Goal: Communication & Community: Answer question/provide support

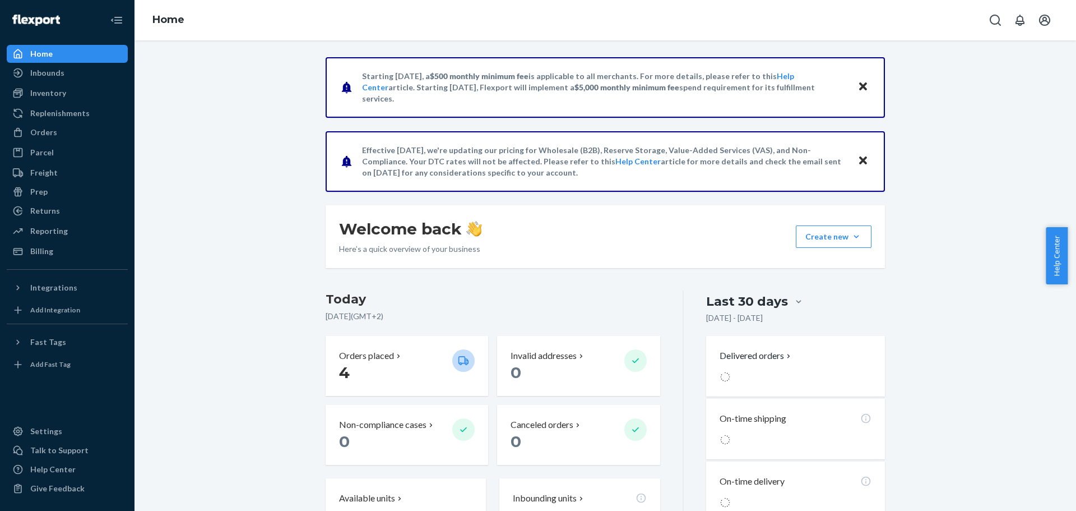
click at [1059, 255] on span "Help Center" at bounding box center [1057, 255] width 22 height 57
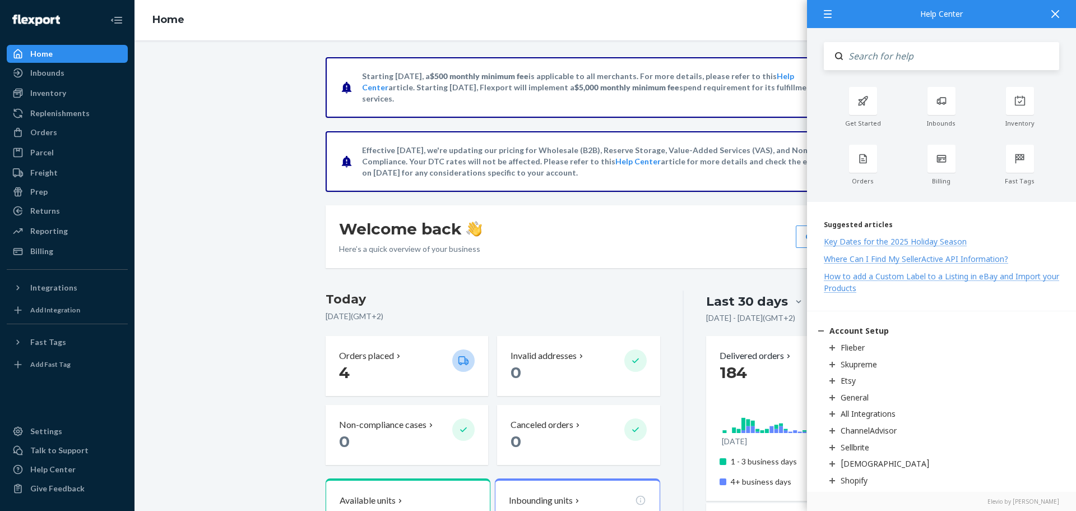
click at [1059, 20] on div at bounding box center [1055, 13] width 25 height 27
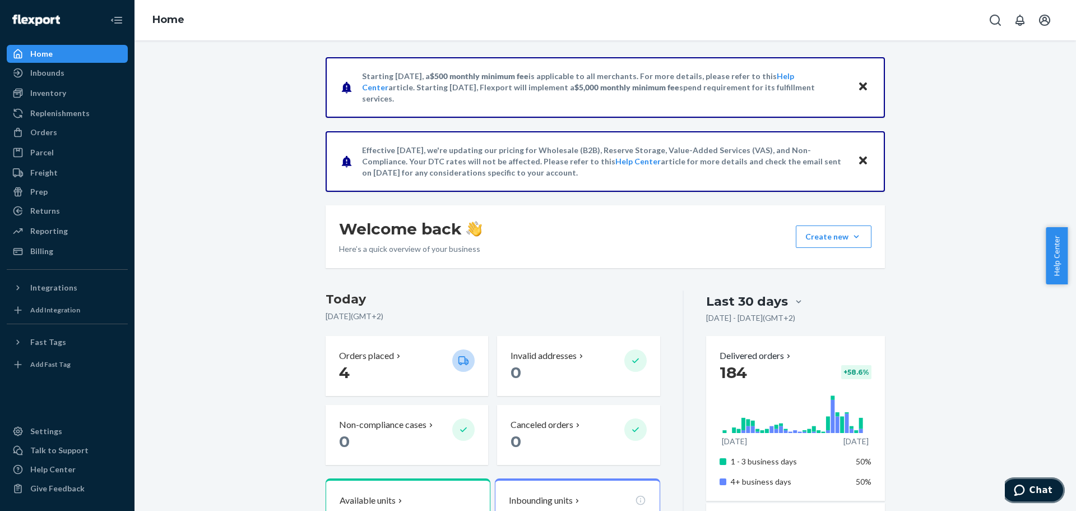
click at [1037, 486] on span "Chat" at bounding box center [1041, 490] width 23 height 10
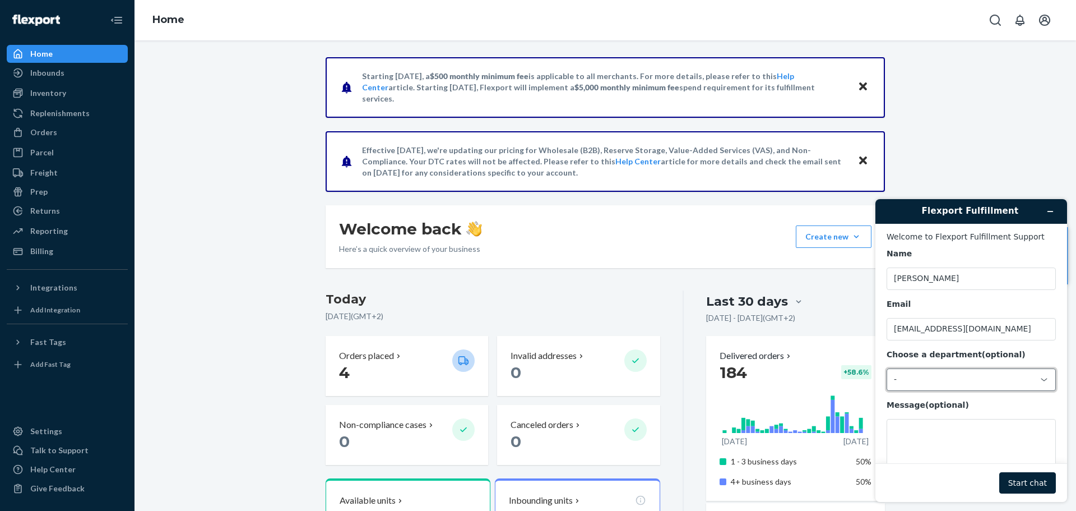
click at [930, 386] on div "-" at bounding box center [971, 379] width 169 height 22
click at [951, 426] on li "Messaging (Chat Team)" at bounding box center [970, 428] width 165 height 20
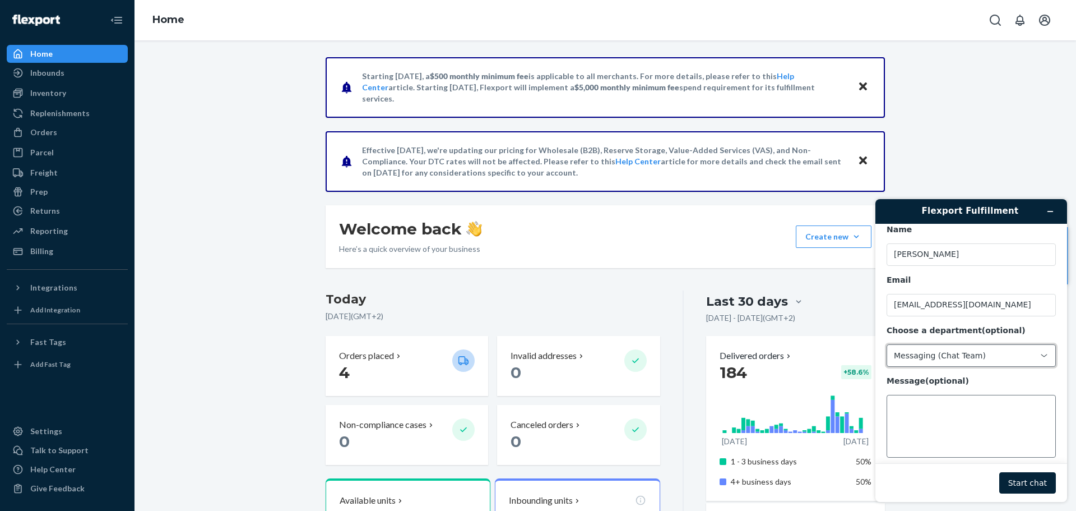
scroll to position [37, 0]
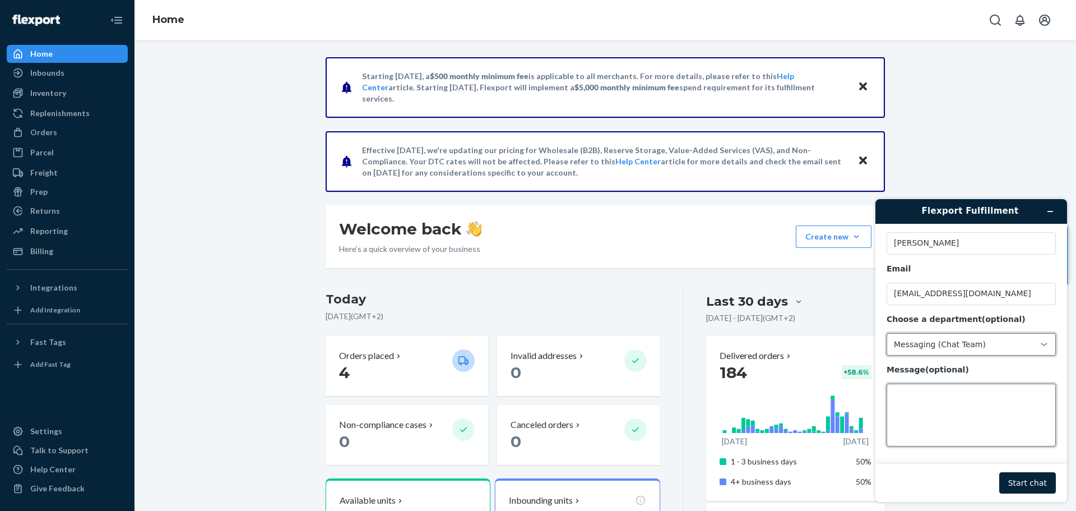
click at [945, 400] on textarea "Message (optional)" at bounding box center [971, 414] width 169 height 63
paste textarea "Claim not approved for Order ID 136482460"
paste textarea "fter reviewing your claim for Order ID 136482460, we did not approve your claim…"
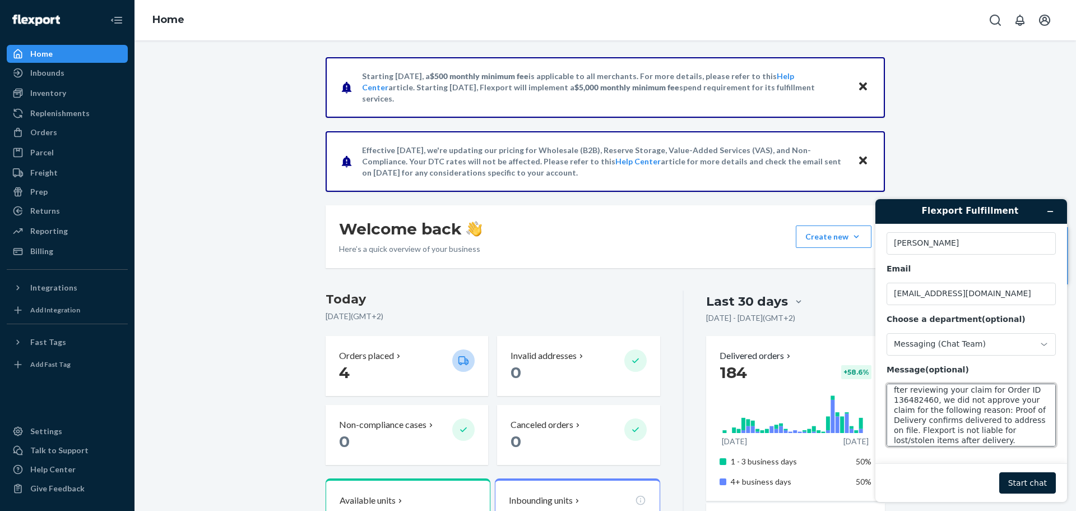
click at [898, 392] on textarea "Hi, I received this: Claim not approved for Order ID 136482460 fter reviewing y…" at bounding box center [971, 414] width 169 height 63
click at [1015, 433] on textarea "Hi, I received this: Claim not approved for Order ID 136482460 After reviewing …" at bounding box center [971, 414] width 169 height 63
drag, startPoint x: 918, startPoint y: 398, endPoint x: 1001, endPoint y: 430, distance: 89.6
click at [1001, 430] on textarea "Hi, I received this: Claim not approved for Order ID 136482460 After reviewing …" at bounding box center [971, 414] width 169 height 63
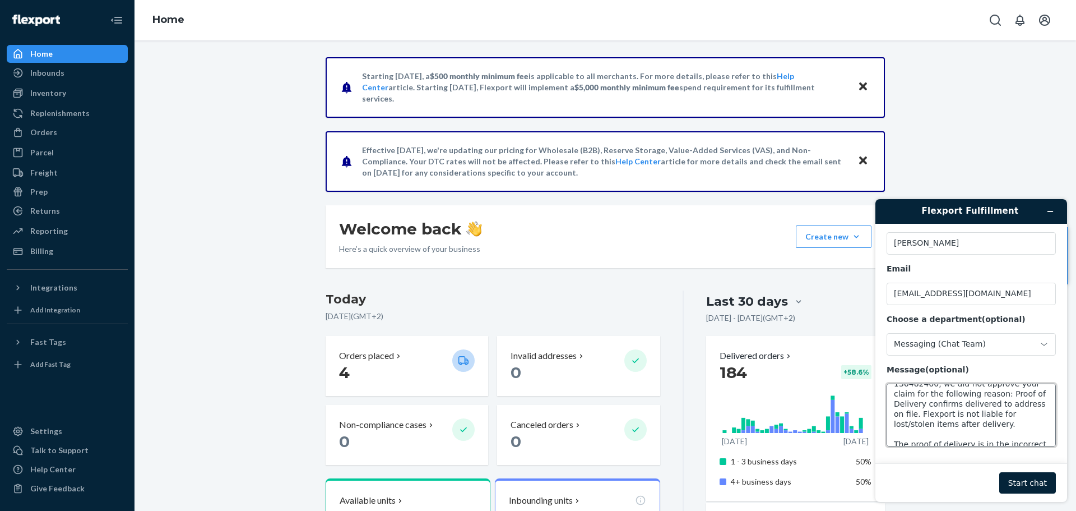
scroll to position [111, 0]
click at [1006, 441] on textarea "Hi, I received this: Claim not approved for Order ID 136482460 After reviewing …" at bounding box center [971, 414] width 169 height 63
click at [997, 444] on textarea "Hi, I received this: Claim not approved for Order ID 136482460 After reviewing …" at bounding box center [971, 414] width 169 height 63
click at [906, 438] on textarea "Hi, I received this: Claim not approved for Order ID 136482460 After reviewing …" at bounding box center [971, 414] width 169 height 63
click at [917, 436] on textarea "Hi, I received this: Claim not approved for Order ID 136482460 After reviewing …" at bounding box center [971, 414] width 169 height 63
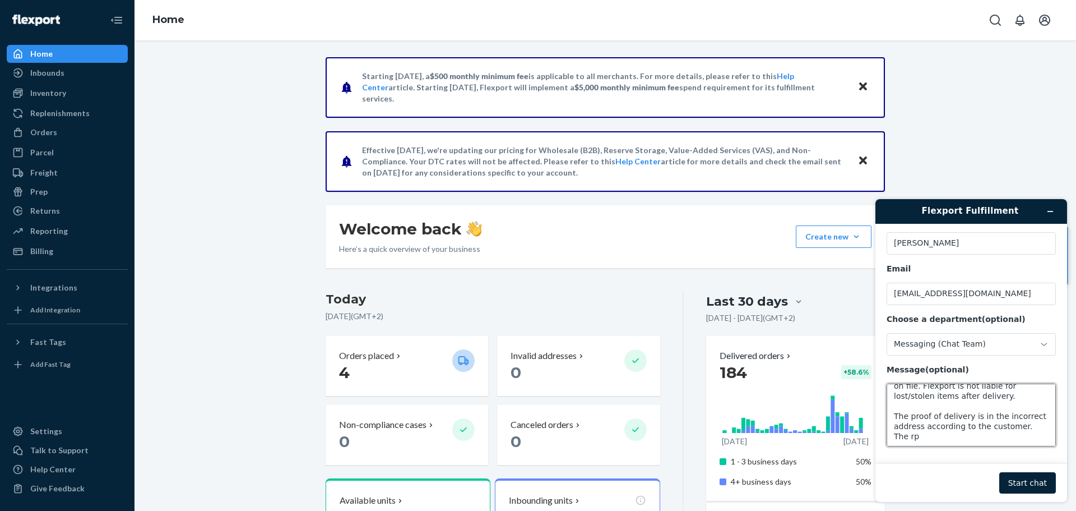
scroll to position [121, 0]
drag, startPoint x: 970, startPoint y: 438, endPoint x: 1018, endPoint y: 424, distance: 49.8
click at [1018, 424] on textarea "Hi, I received this: Claim not approved for Order ID 136482460 After reviewing …" at bounding box center [971, 414] width 169 height 63
paste textarea "Proof of Delivery confirms delivered to address on file."
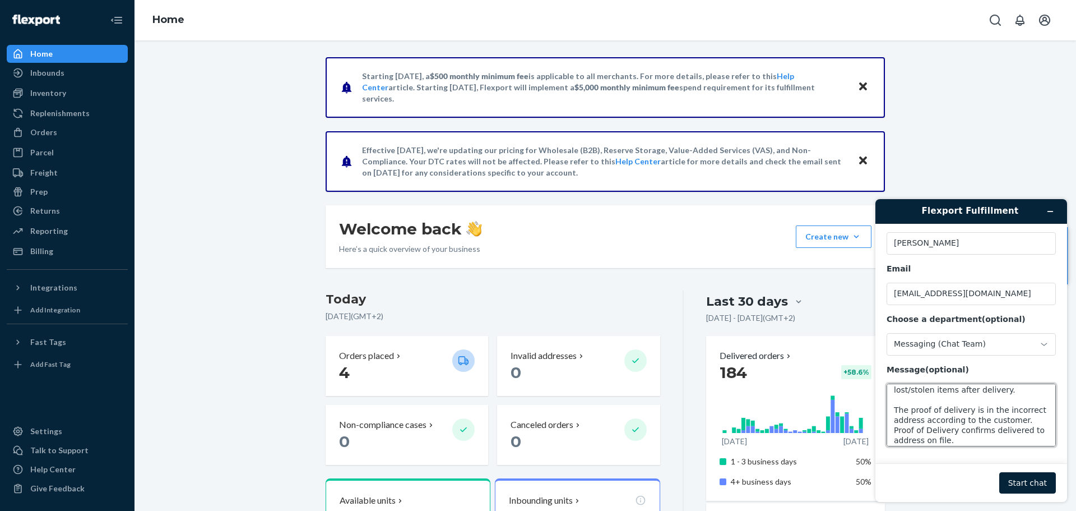
click at [935, 435] on textarea "Hi, I received this: Claim not approved for Order ID 136482460 After reviewing …" at bounding box center [971, 414] width 169 height 63
click at [996, 435] on textarea "Hi, I received this: Claim not approved for Order ID 136482460 After reviewing …" at bounding box center [971, 414] width 169 height 63
click at [988, 438] on textarea "Hi, I received this: Claim not approved for Order ID 136482460 After reviewing …" at bounding box center [971, 414] width 169 height 63
type textarea "Hi, I received this: Claim not approved for Order ID 136482460 After reviewing …"
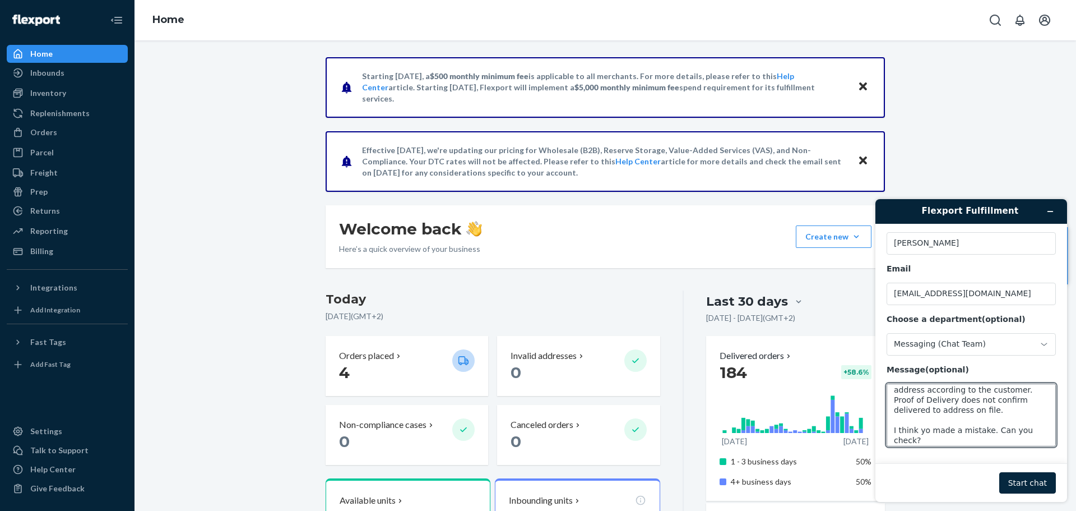
click at [1054, 489] on button "Start chat" at bounding box center [1028, 482] width 57 height 21
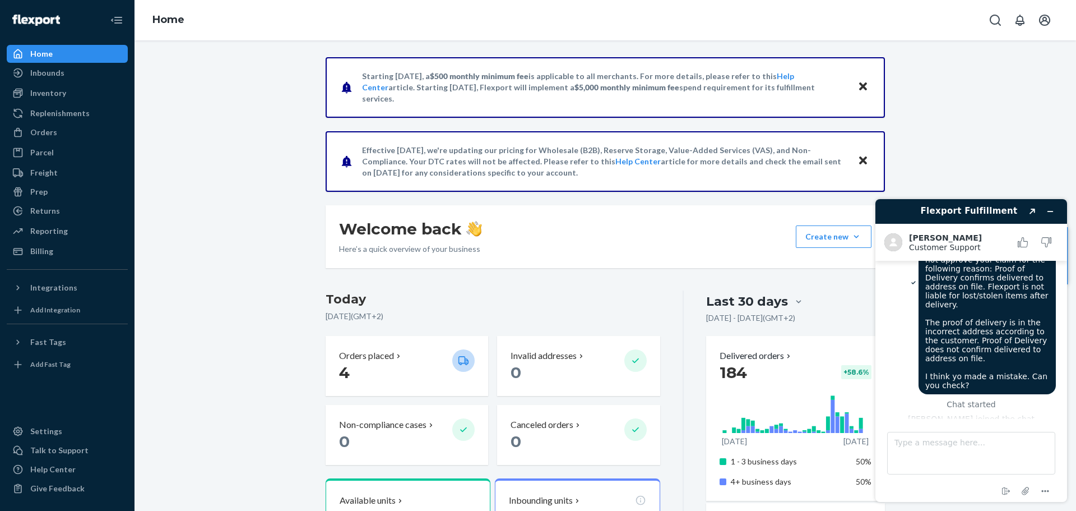
scroll to position [187, 0]
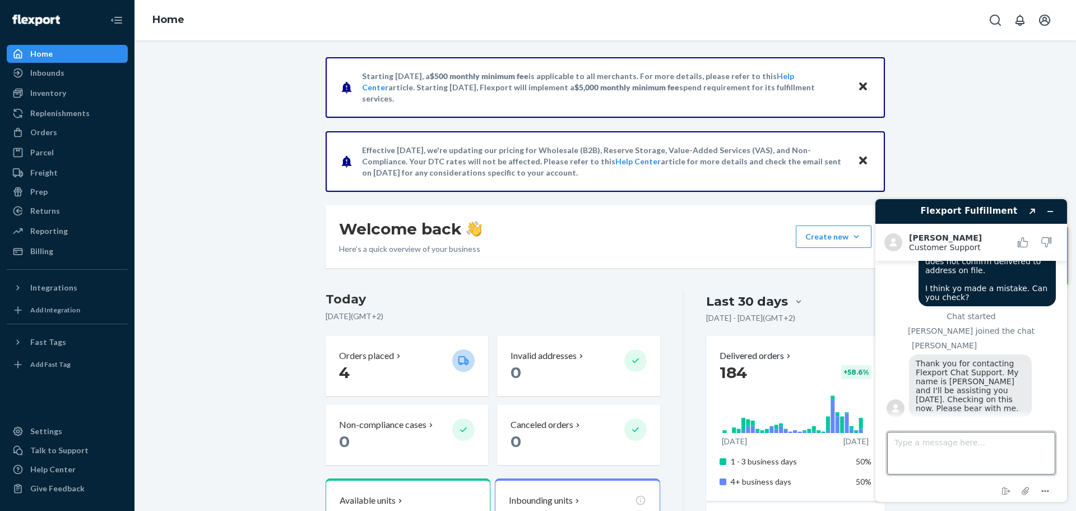
click at [929, 446] on textarea "Type a message here..." at bounding box center [972, 453] width 168 height 43
type textarea "Thanks"
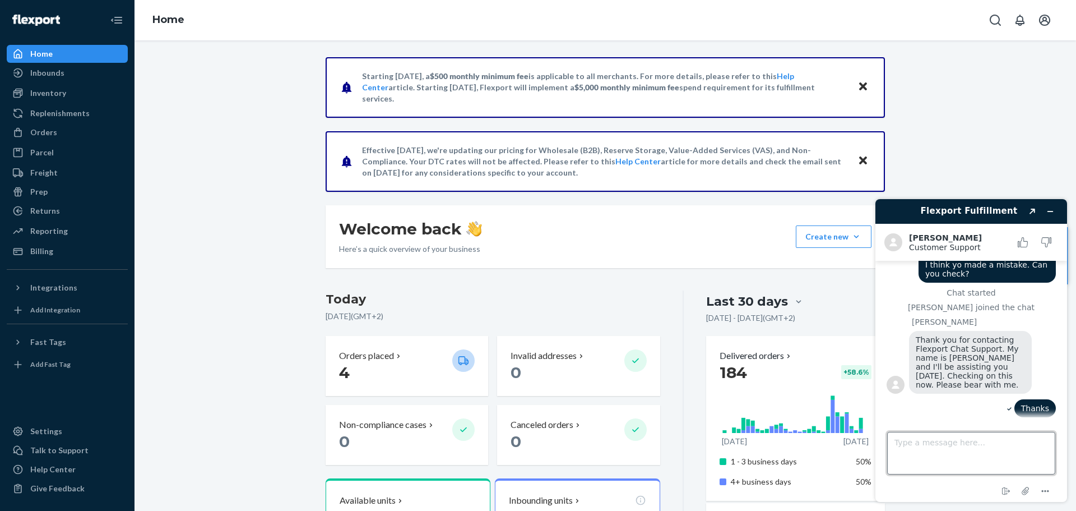
scroll to position [287, 0]
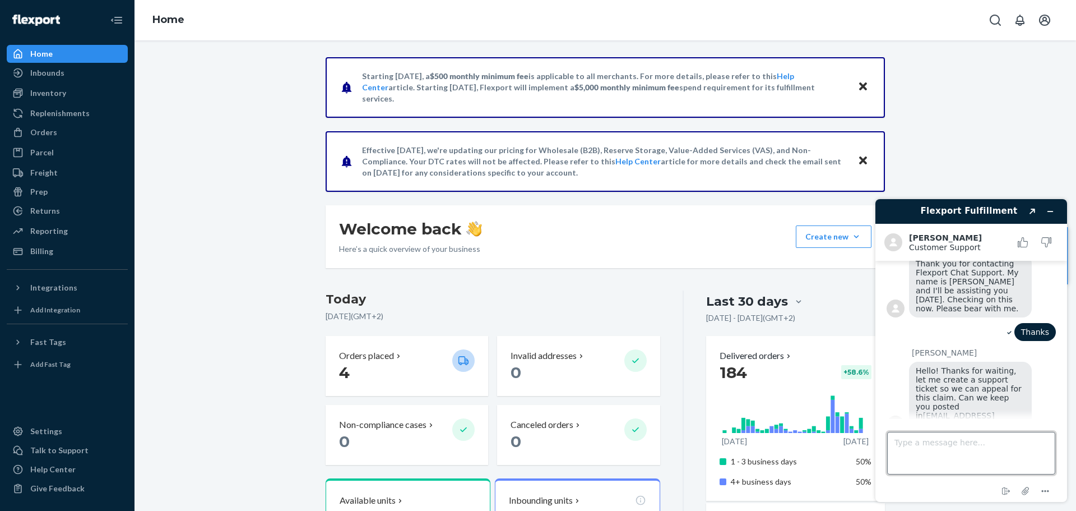
click at [945, 447] on textarea "Type a message here..." at bounding box center [972, 453] width 168 height 43
type textarea "Yes, thanks"
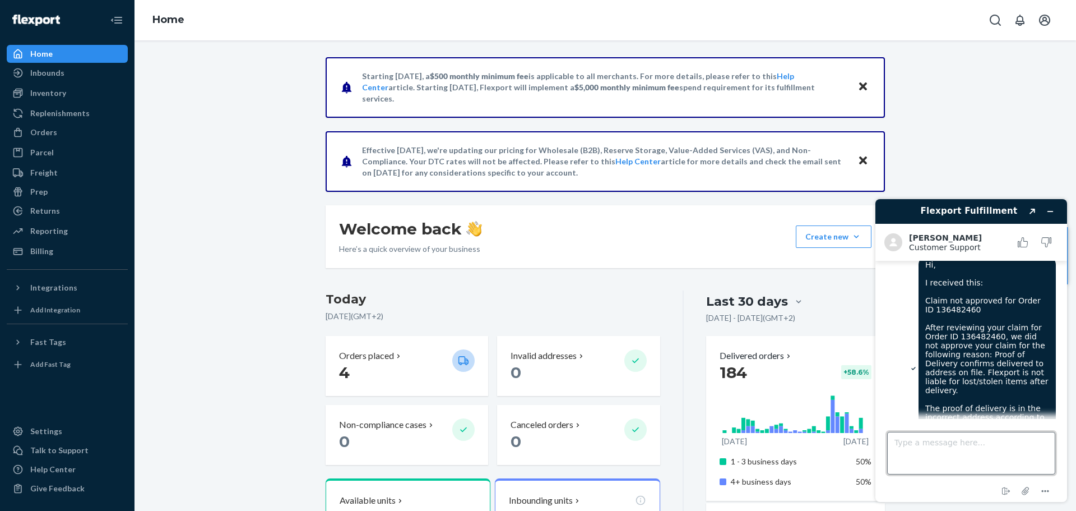
scroll to position [0, 0]
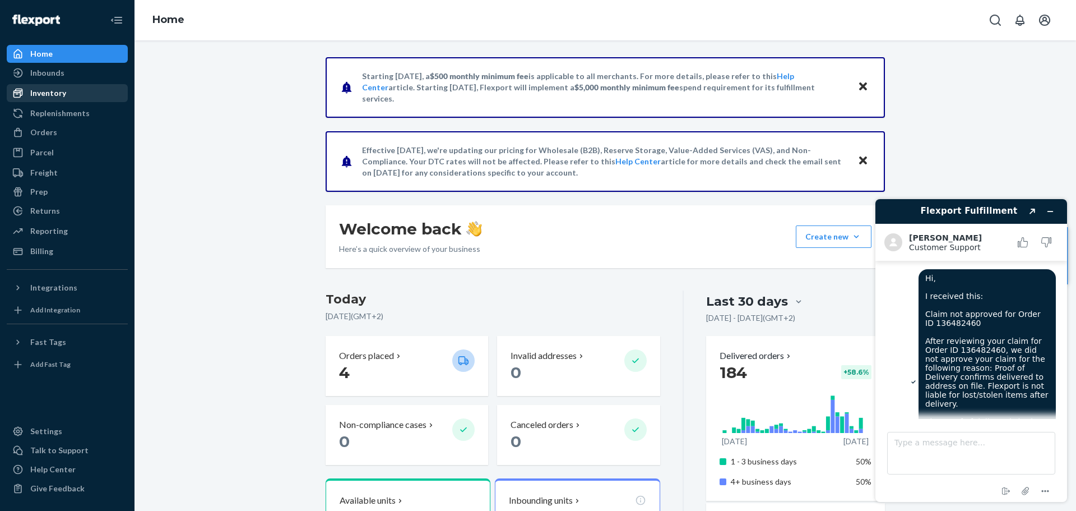
click at [82, 95] on div "Inventory" at bounding box center [67, 93] width 119 height 16
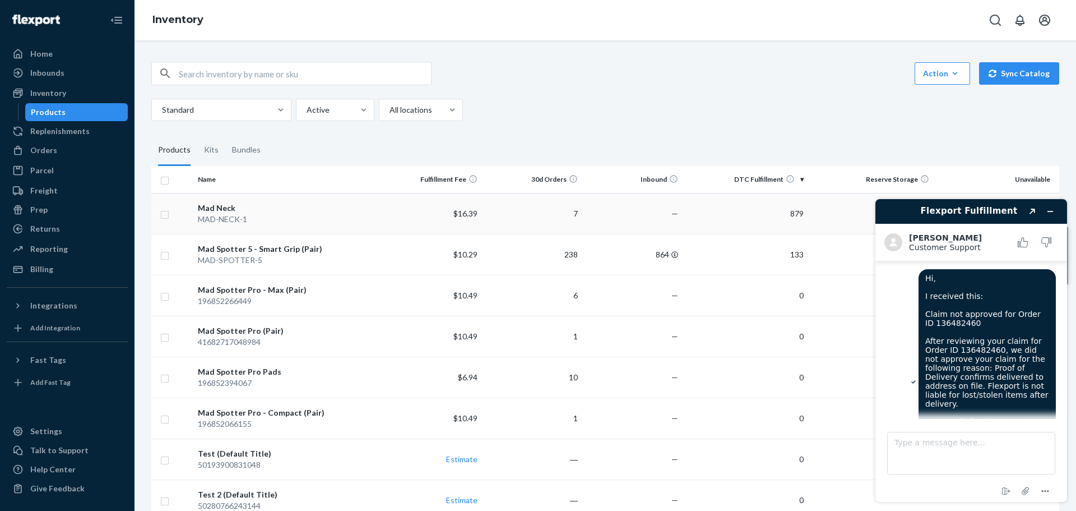
click at [277, 220] on div "MAD-NECK-1" at bounding box center [287, 219] width 179 height 11
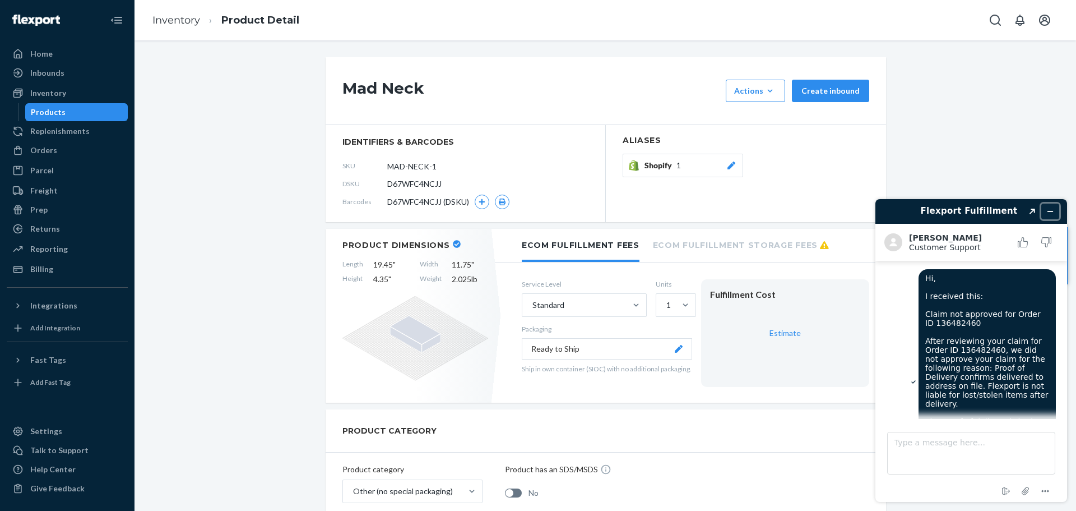
click at [1057, 211] on button "Minimize widget" at bounding box center [1051, 212] width 18 height 16
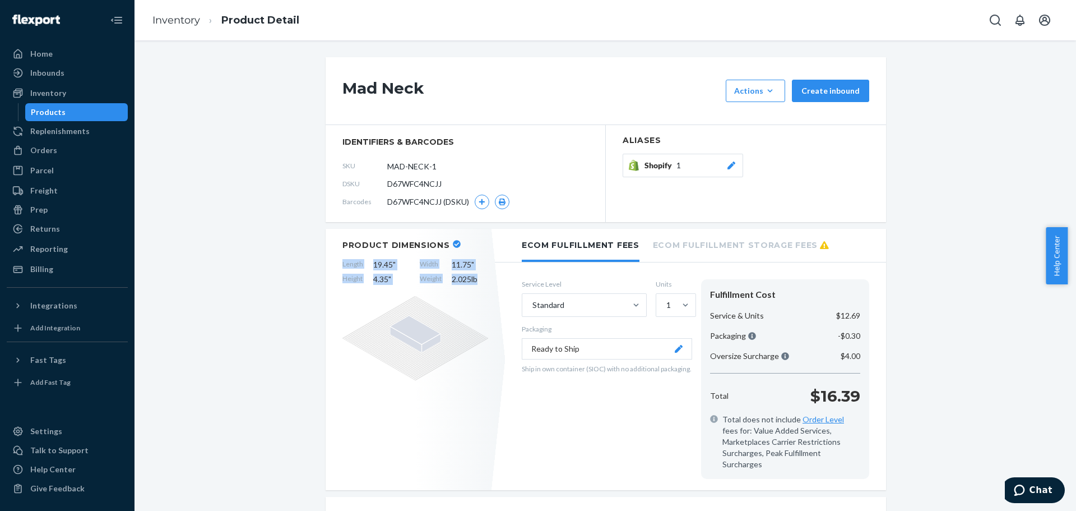
drag, startPoint x: 334, startPoint y: 261, endPoint x: 476, endPoint y: 282, distance: 143.4
click at [476, 282] on div "Product Dimensions Length 19.45 " Width 11.75 " Height 4.35 " Weight 2.025 lb" at bounding box center [415, 359] width 179 height 261
copy div "Length 19.45 " Width 11.75 " Height 4.35 " Weight 2.025 lb"
